Goal: Task Accomplishment & Management: Manage account settings

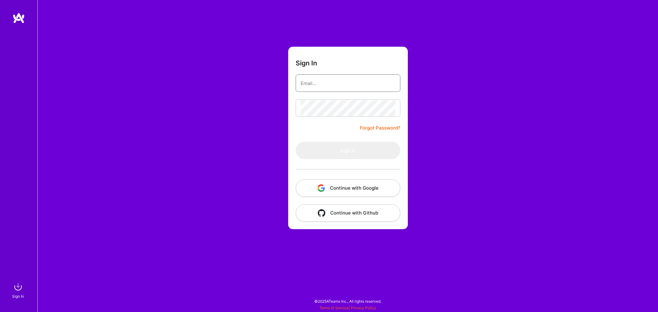
type input "[EMAIL_ADDRESS][DOMAIN_NAME]"
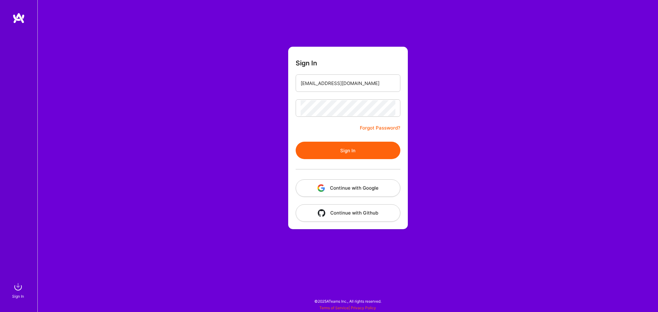
click at [341, 151] on button "Sign In" at bounding box center [348, 150] width 105 height 17
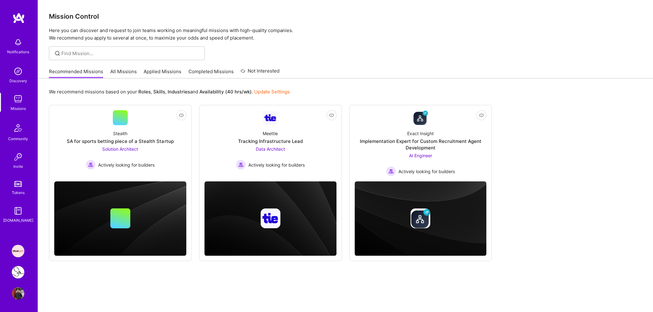
click at [149, 76] on link "Applied Missions" at bounding box center [163, 73] width 38 height 10
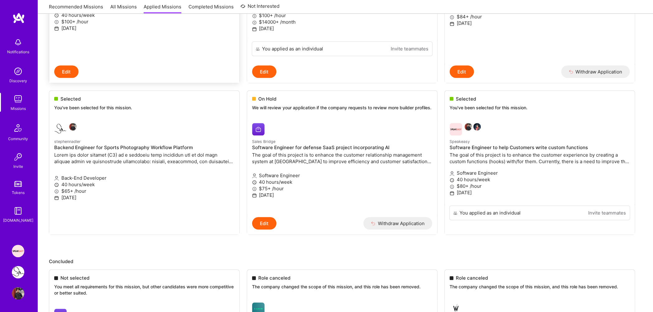
scroll to position [224, 0]
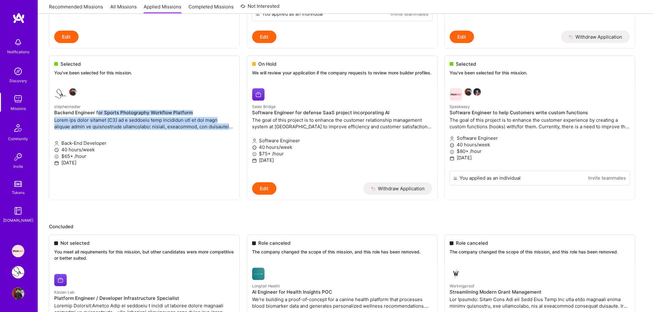
drag, startPoint x: 98, startPoint y: 110, endPoint x: 222, endPoint y: 127, distance: 125.2
click at [222, 127] on ul "Proposed We've proposed your request to join the mission to the company. The re…" at bounding box center [345, 48] width 593 height 340
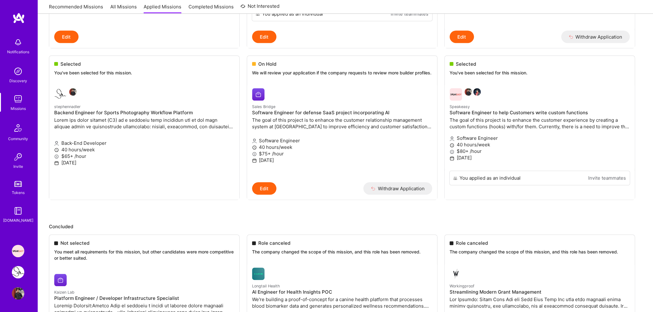
click at [216, 128] on ul "Proposed We've proposed your request to join the mission to the company. The re…" at bounding box center [345, 48] width 593 height 340
click at [176, 126] on ul "Proposed We've proposed your request to join the mission to the company. The re…" at bounding box center [345, 48] width 593 height 340
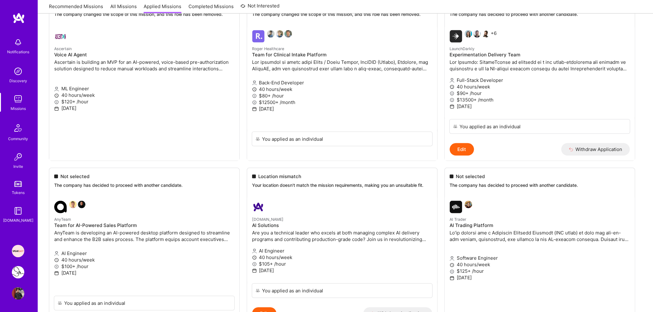
scroll to position [732, 0]
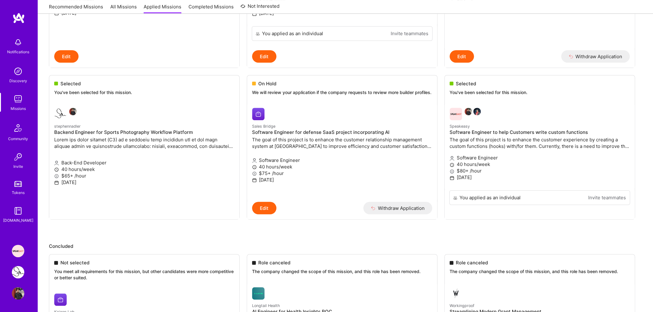
scroll to position [0, 0]
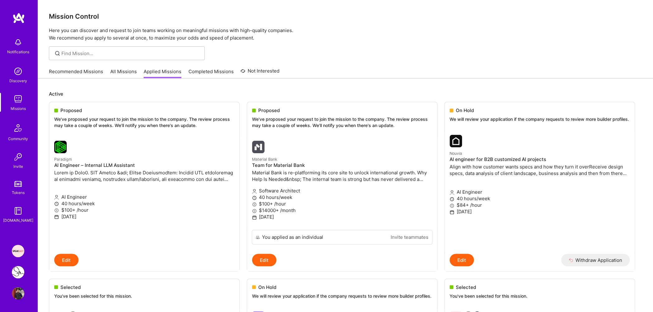
click at [65, 76] on link "Recommended Missions" at bounding box center [76, 73] width 54 height 10
